Goal: Information Seeking & Learning: Understand process/instructions

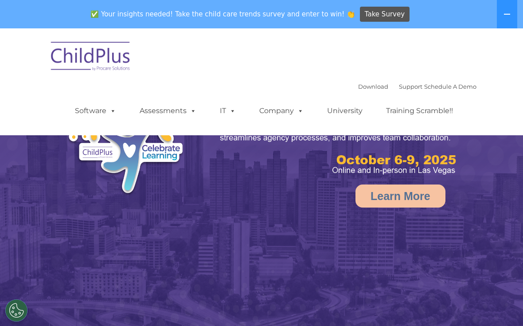
select select "MEDIUM"
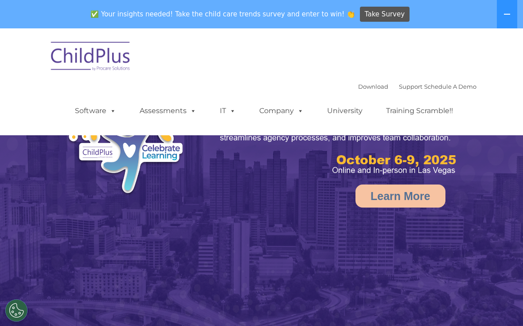
select select "MEDIUM"
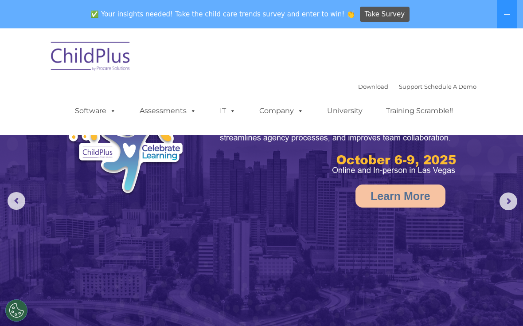
click at [508, 12] on icon at bounding box center [507, 14] width 7 height 7
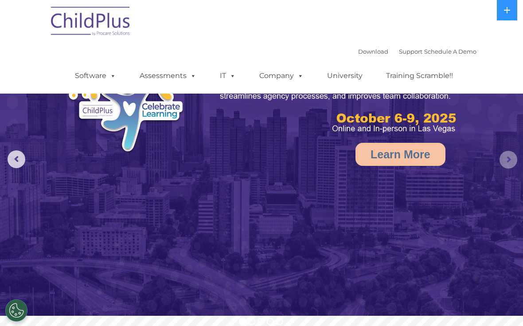
click at [509, 162] on rs-arrow at bounding box center [509, 160] width 18 height 18
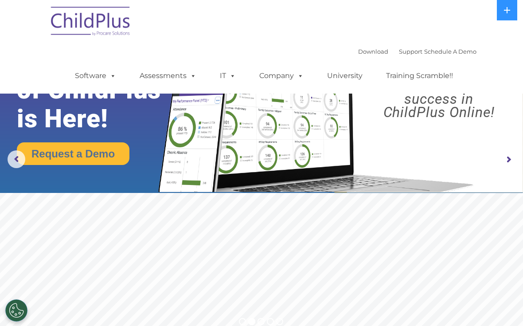
click at [113, 79] on span at bounding box center [111, 75] width 10 height 8
click at [117, 30] on img at bounding box center [91, 22] width 89 height 44
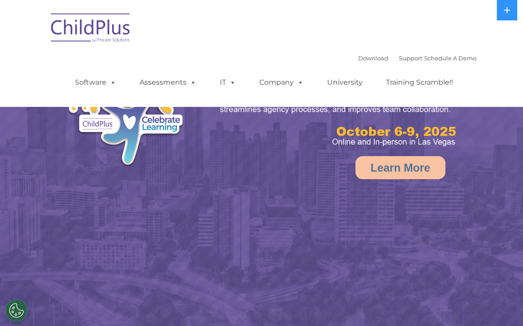
select select "MEDIUM"
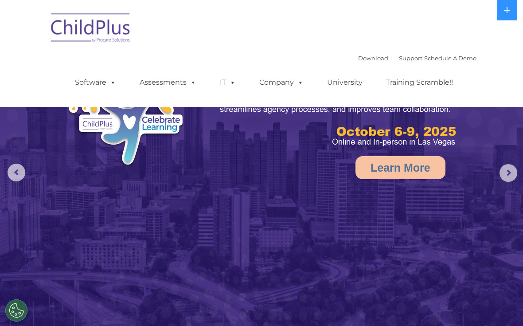
click at [178, 84] on link "Assessments" at bounding box center [168, 83] width 74 height 18
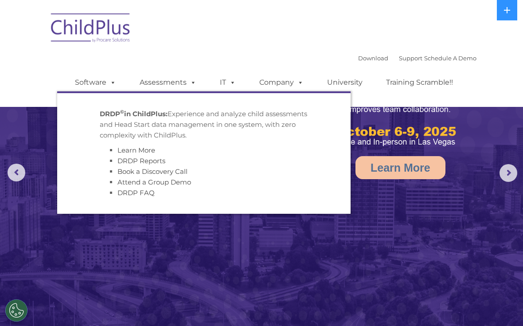
click at [271, 195] on li "DRDP FAQ" at bounding box center [212, 193] width 191 height 11
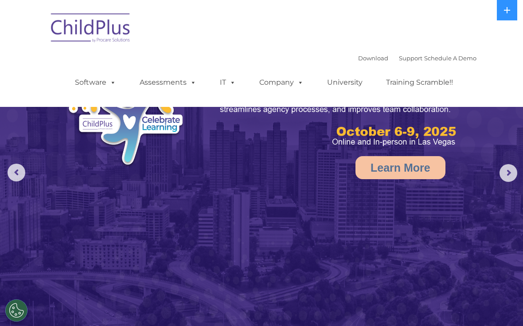
click at [288, 260] on img at bounding box center [261, 164] width 523 height 329
click at [507, 10] on icon at bounding box center [507, 10] width 6 height 6
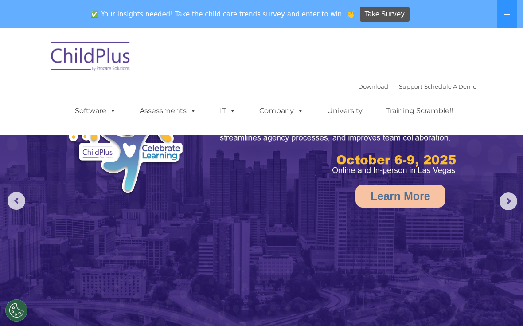
click at [504, 22] on button at bounding box center [507, 14] width 20 height 28
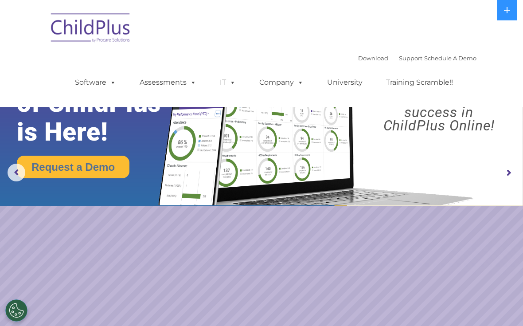
click at [16, 306] on button "Cookies Settings" at bounding box center [16, 310] width 22 height 22
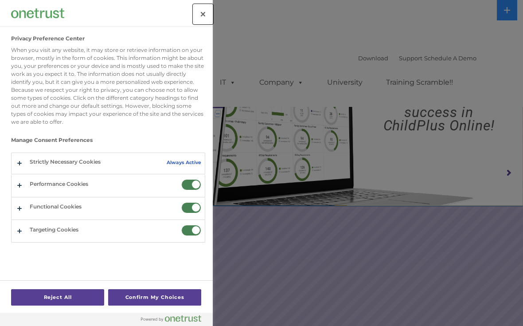
click at [207, 13] on button "Close" at bounding box center [203, 14] width 20 height 20
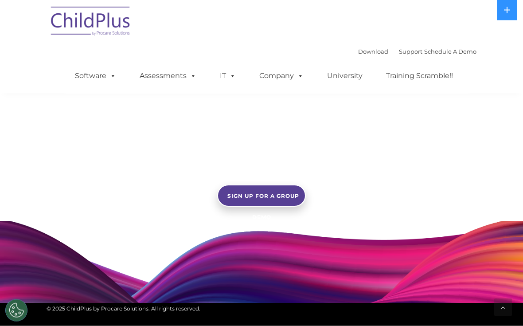
scroll to position [763, 0]
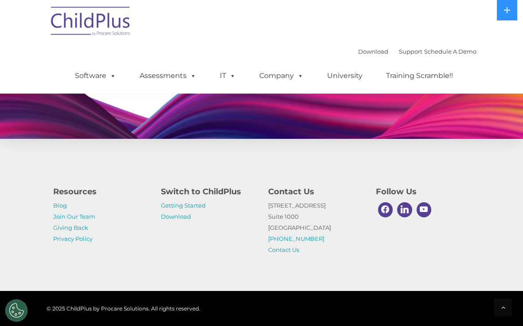
click at [198, 209] on link "Getting Started" at bounding box center [183, 205] width 45 height 7
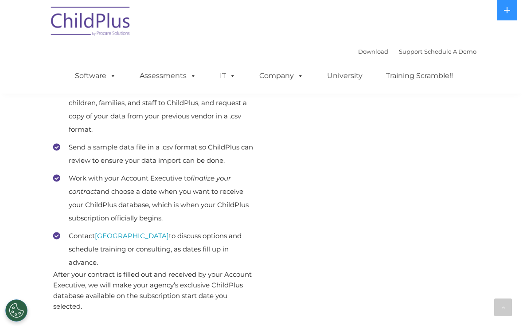
scroll to position [526, 0]
